Goal: Transaction & Acquisition: Book appointment/travel/reservation

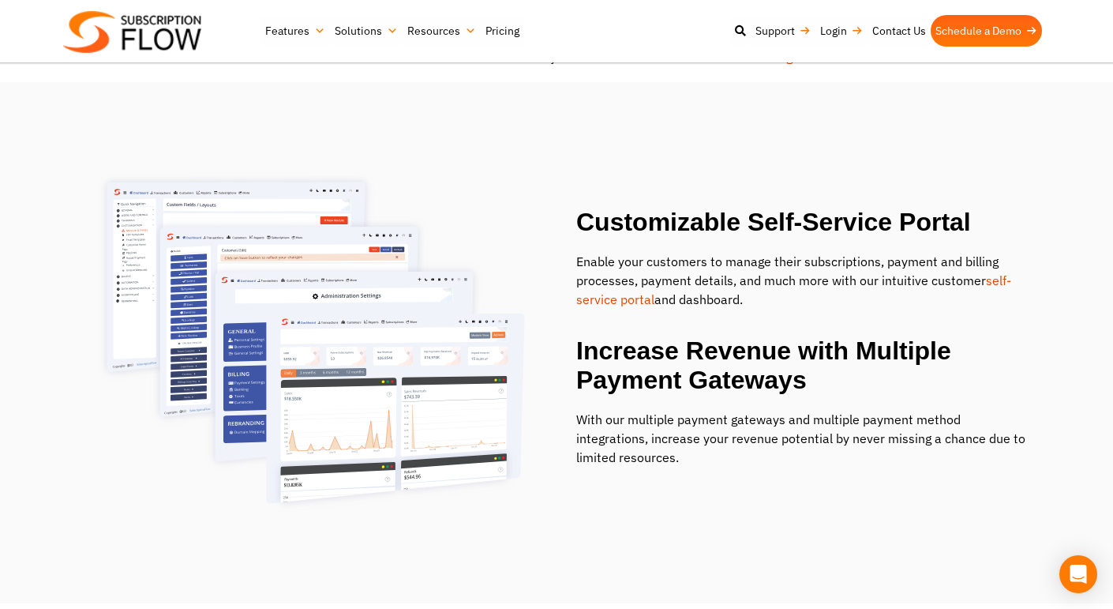
scroll to position [1835, 0]
click at [798, 378] on h2 "Increase Revenue with Multiple Payment Gateways" at bounding box center [803, 366] width 454 height 58
click at [833, 392] on h2 "Increase Revenue with Multiple Payment Gateways" at bounding box center [803, 366] width 454 height 58
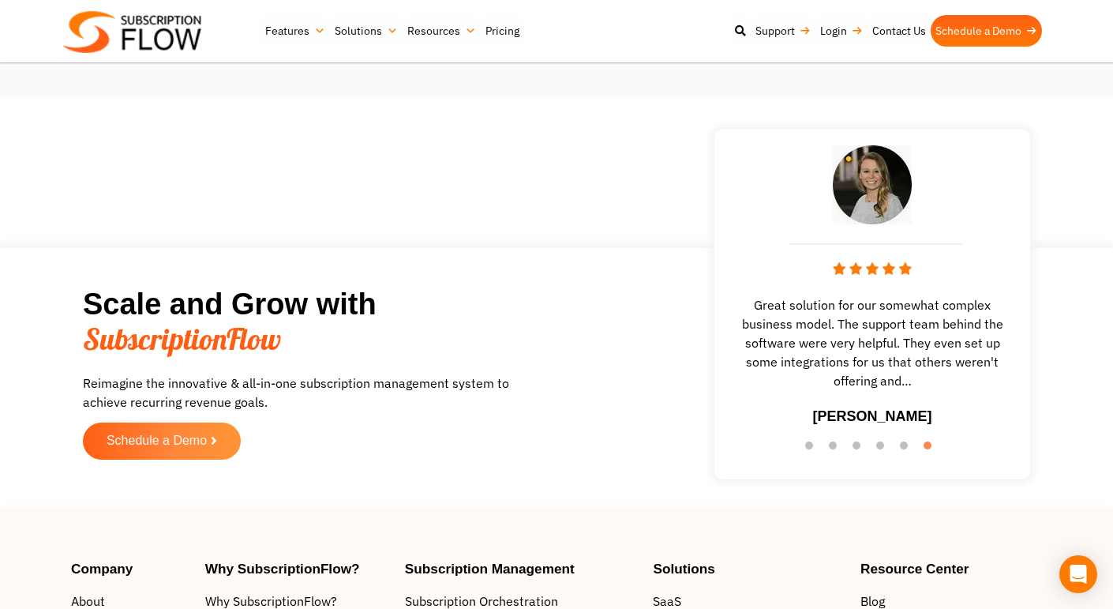
scroll to position [2341, 0]
click at [783, 373] on span "Great solution for our somewhat complex business model. The support team behind…" at bounding box center [872, 341] width 300 height 95
click at [902, 445] on button "5" at bounding box center [908, 448] width 16 height 16
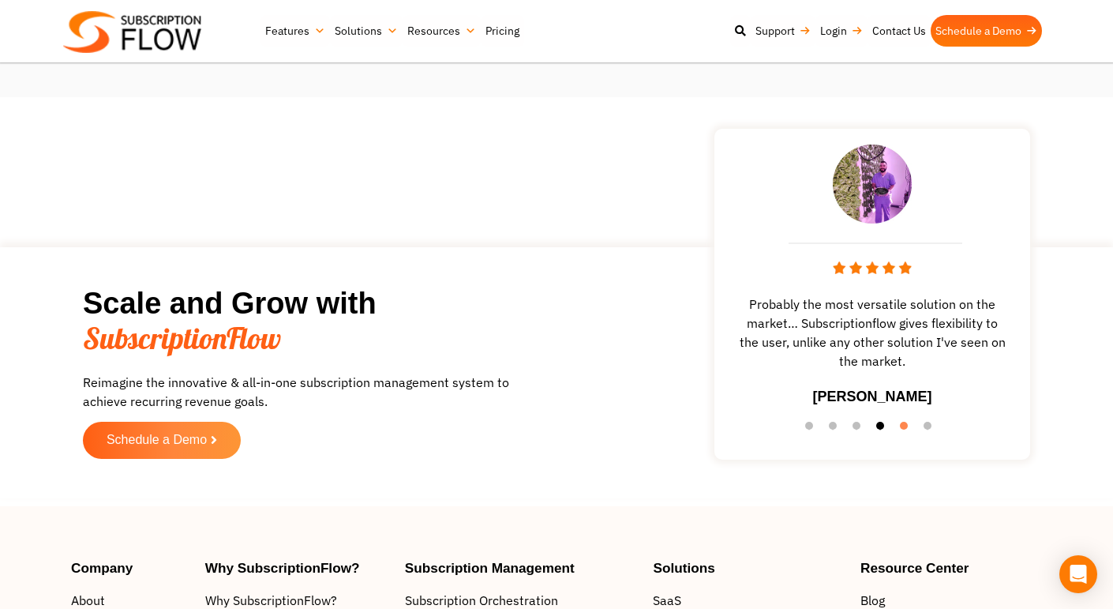
click at [876, 429] on button "4" at bounding box center [884, 430] width 16 height 16
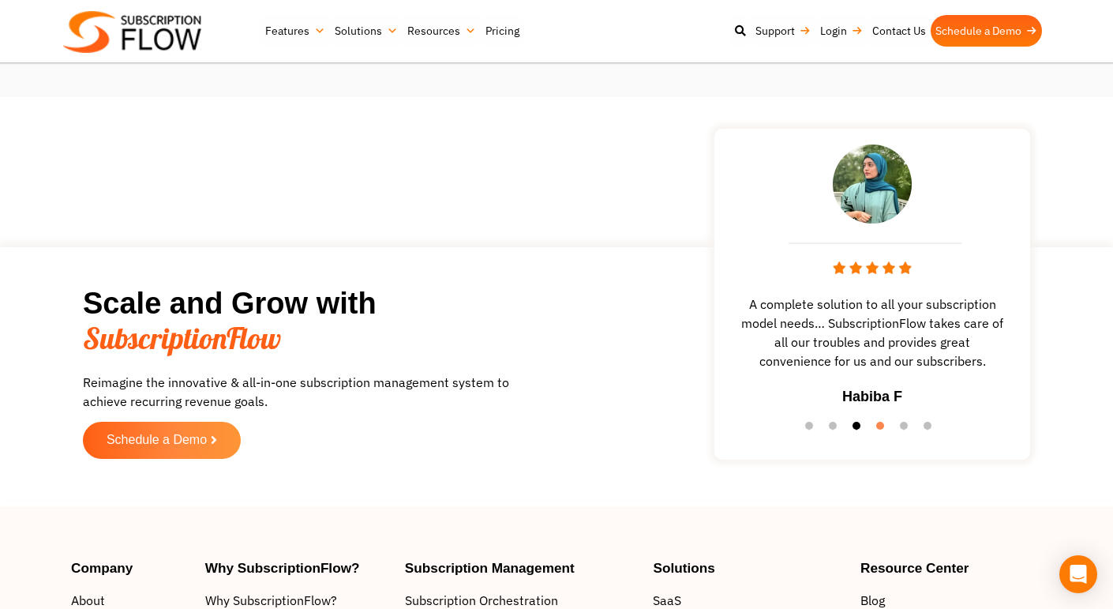
click at [853, 423] on button "3" at bounding box center [861, 430] width 16 height 16
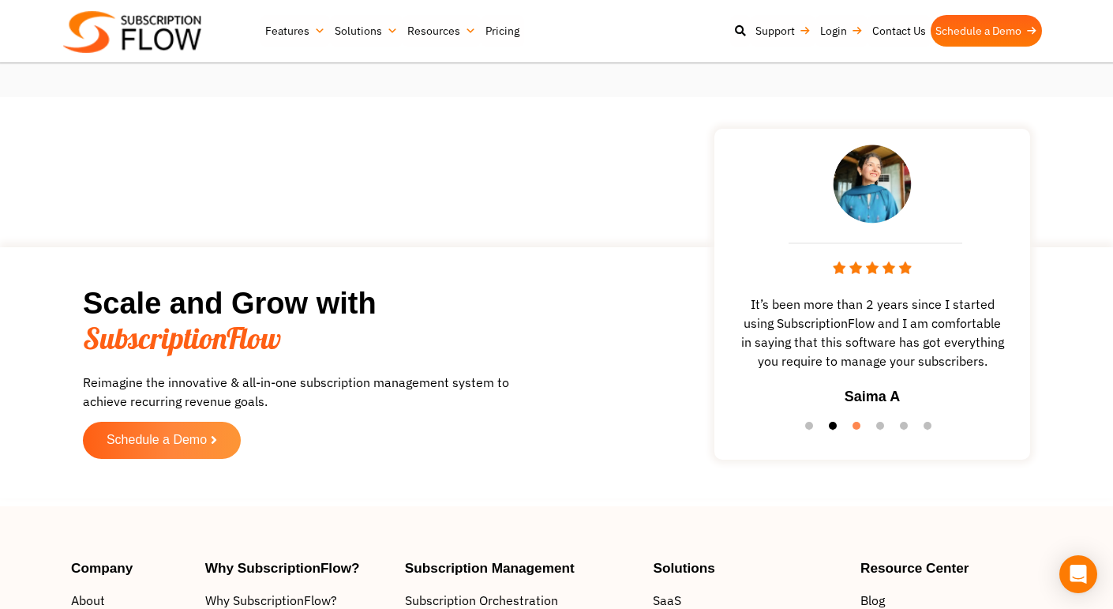
click at [833, 425] on button "2" at bounding box center [837, 430] width 16 height 16
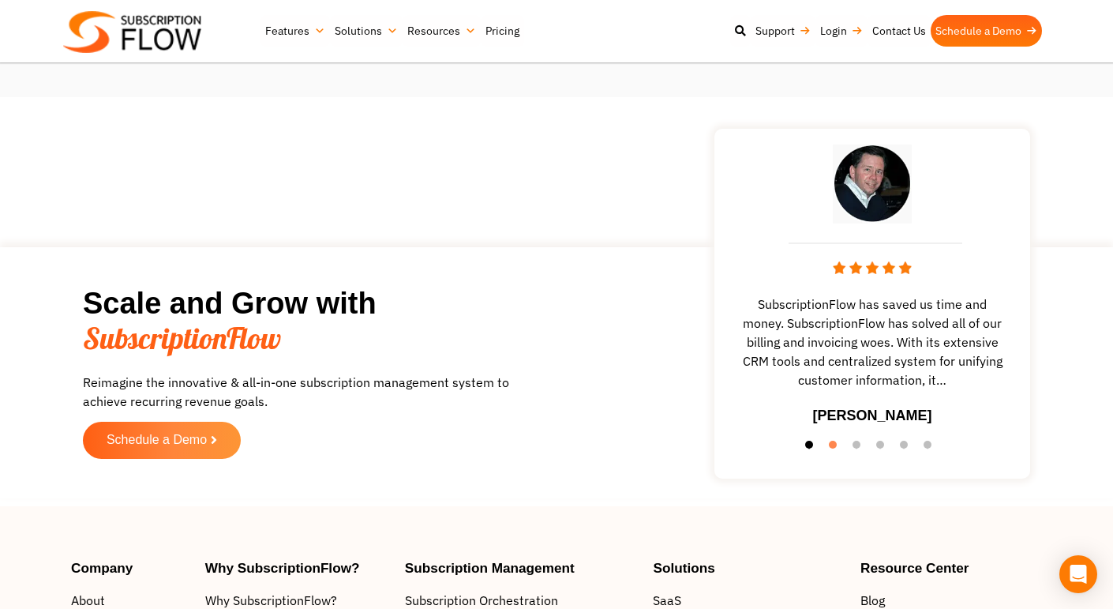
click at [808, 446] on button "1" at bounding box center [813, 448] width 16 height 16
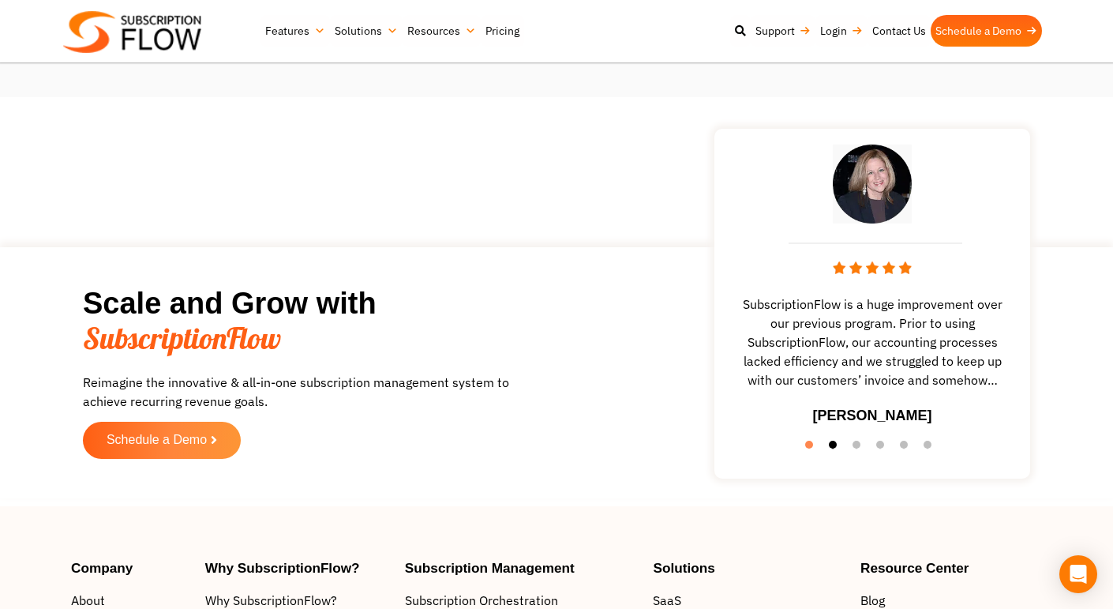
click at [830, 444] on button "2" at bounding box center [837, 448] width 16 height 16
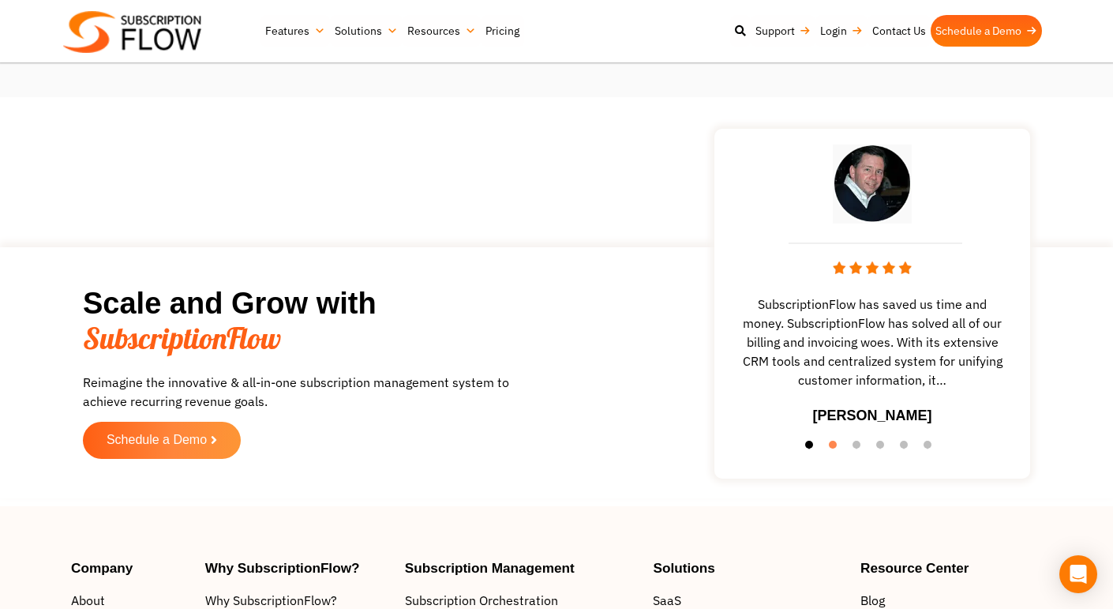
click at [811, 442] on button "1" at bounding box center [813, 448] width 16 height 16
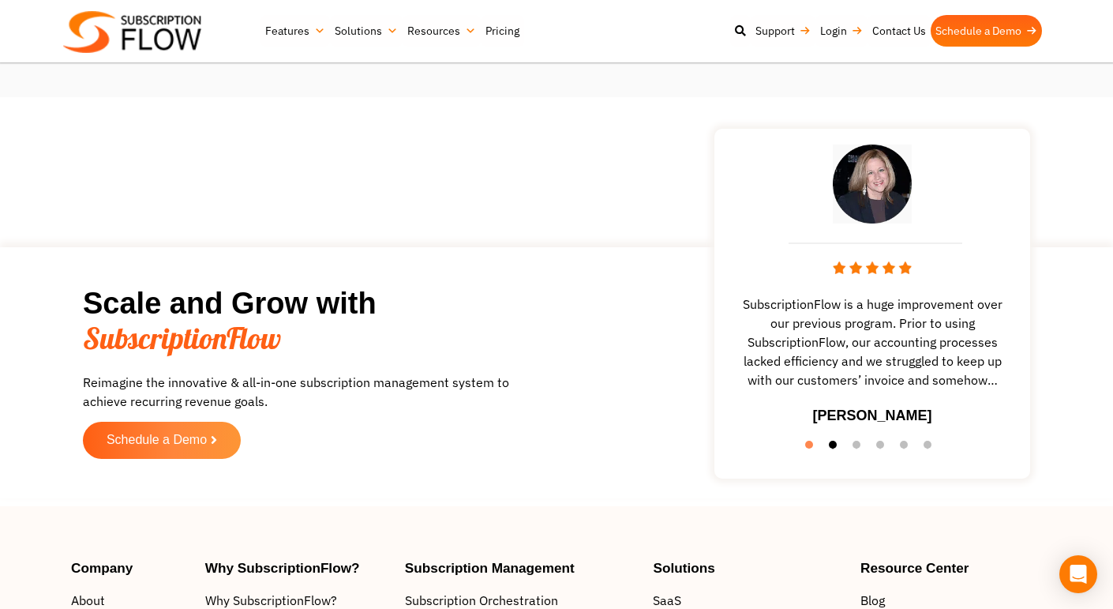
click at [830, 443] on button "2" at bounding box center [837, 448] width 16 height 16
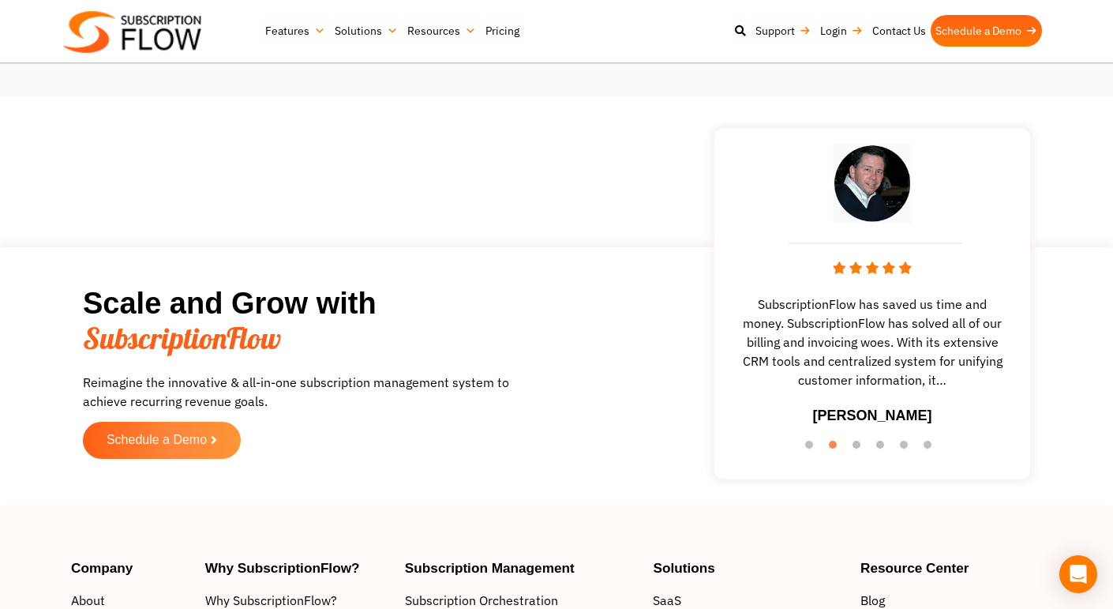
click at [849, 445] on ul "1 2 3 4 5 6" at bounding box center [872, 445] width 300 height 22
click at [857, 445] on button "3" at bounding box center [861, 448] width 16 height 16
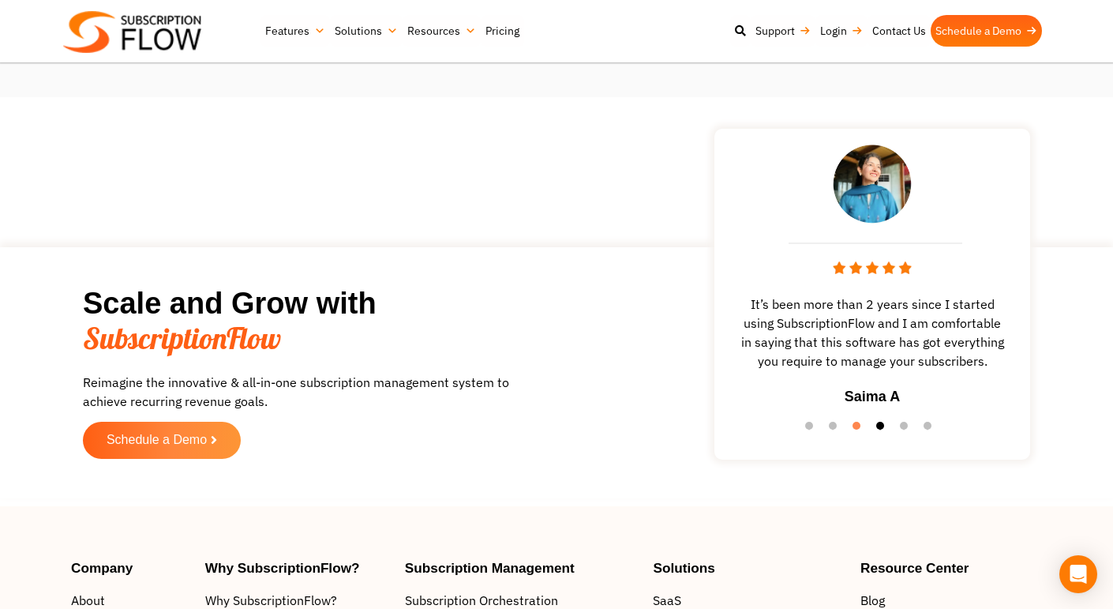
click at [880, 424] on button "4" at bounding box center [884, 430] width 16 height 16
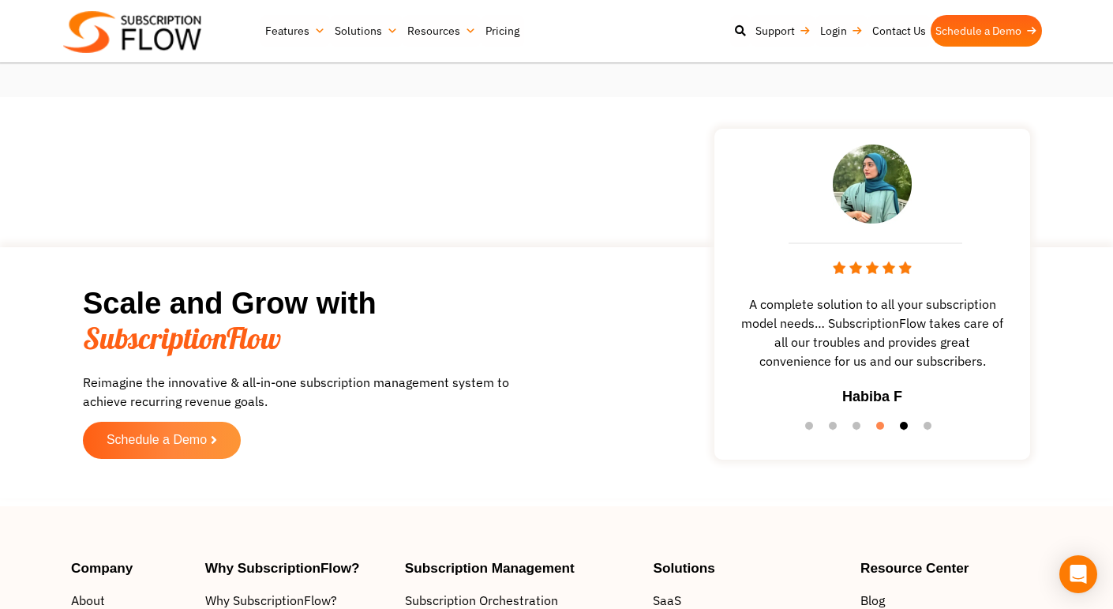
click at [903, 424] on button "5" at bounding box center [908, 430] width 16 height 16
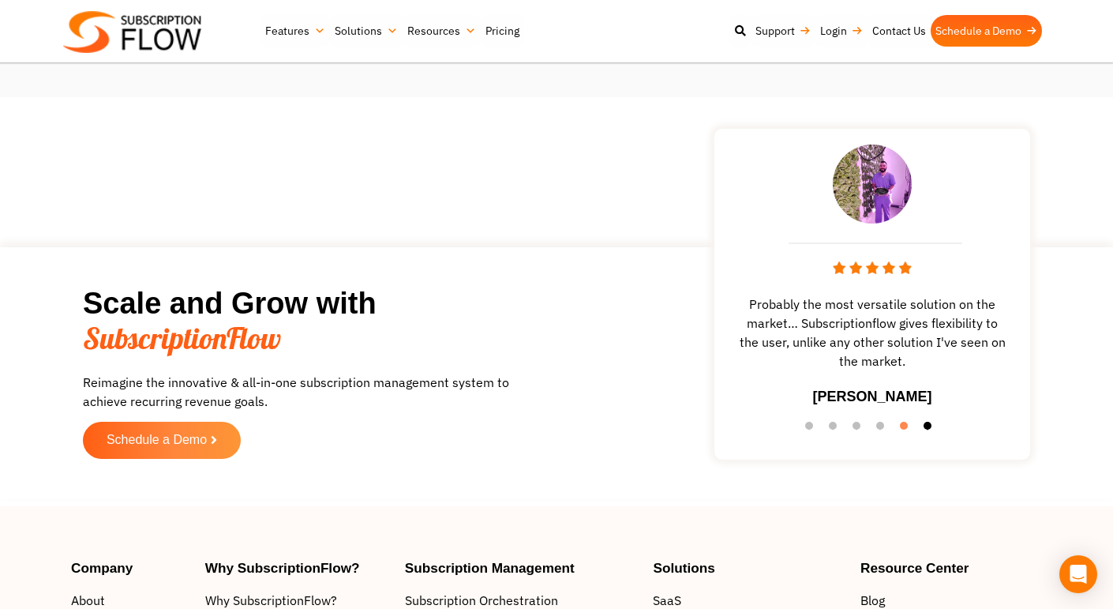
click at [930, 428] on button "6" at bounding box center [932, 430] width 16 height 16
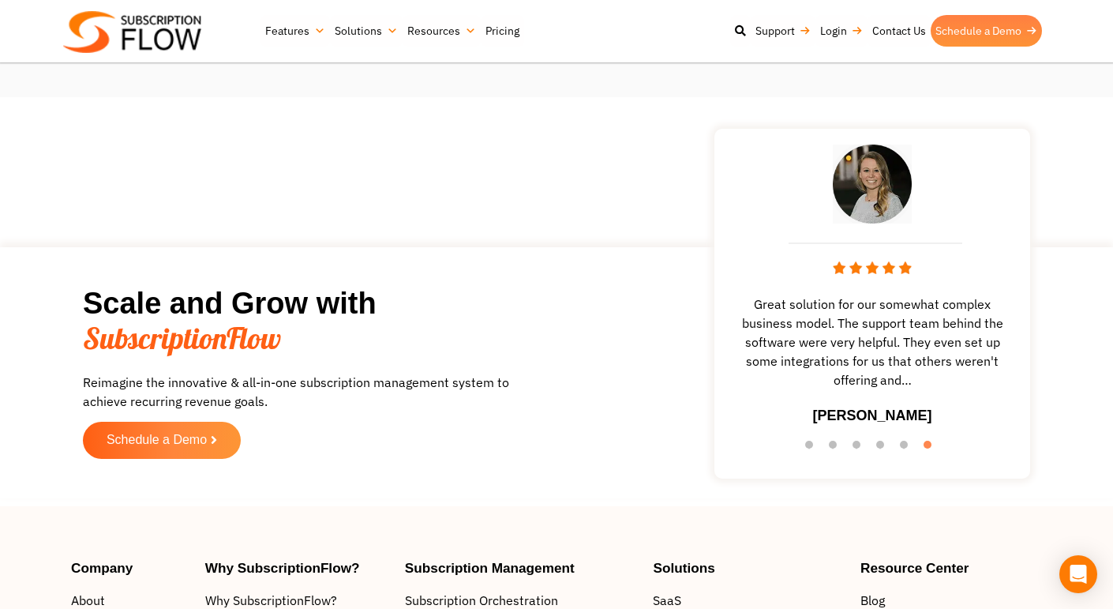
click at [975, 32] on link "Schedule a Demo" at bounding box center [986, 31] width 111 height 32
